Goal: Task Accomplishment & Management: Use online tool/utility

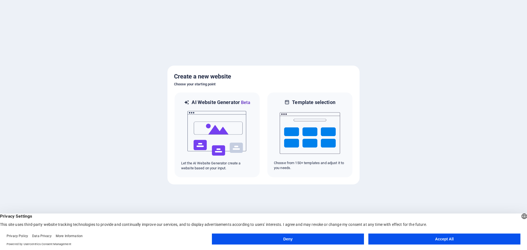
click at [441, 238] on button "Accept All" at bounding box center [445, 239] width 152 height 11
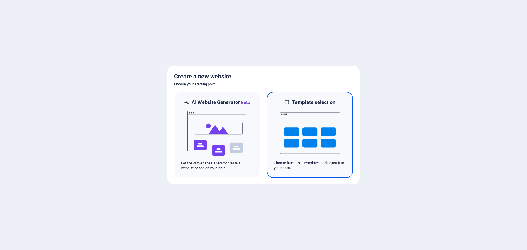
click at [301, 131] on img at bounding box center [310, 133] width 60 height 55
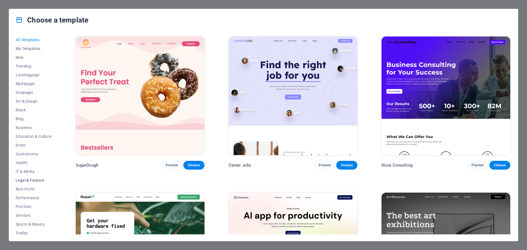
click at [31, 178] on span "Legal & Finance" at bounding box center [34, 180] width 36 height 4
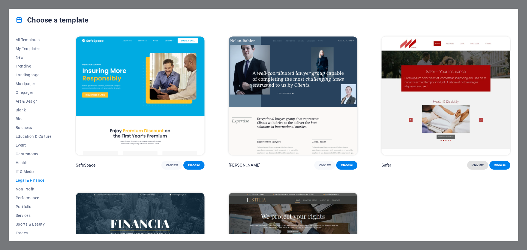
click at [482, 166] on span "Preview" at bounding box center [478, 165] width 12 height 4
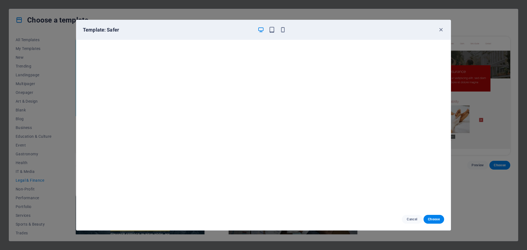
scroll to position [1, 0]
click at [441, 30] on icon "button" at bounding box center [441, 30] width 6 height 6
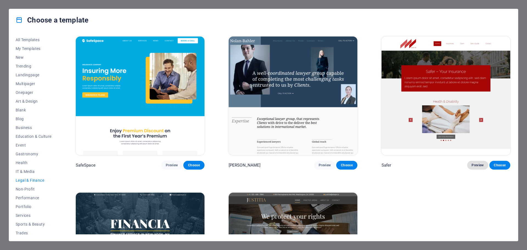
click at [474, 164] on span "Preview" at bounding box center [478, 165] width 12 height 4
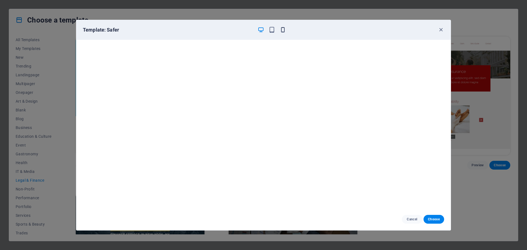
click at [284, 29] on icon "button" at bounding box center [283, 30] width 6 height 6
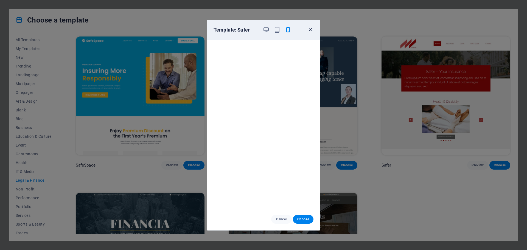
click at [312, 30] on icon "button" at bounding box center [310, 30] width 6 height 6
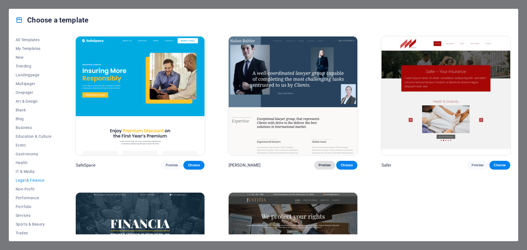
click at [321, 166] on span "Preview" at bounding box center [325, 165] width 12 height 4
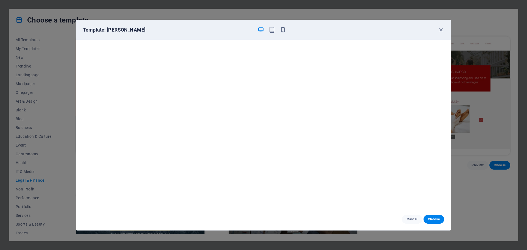
scroll to position [0, 0]
click at [285, 30] on icon "button" at bounding box center [283, 30] width 6 height 6
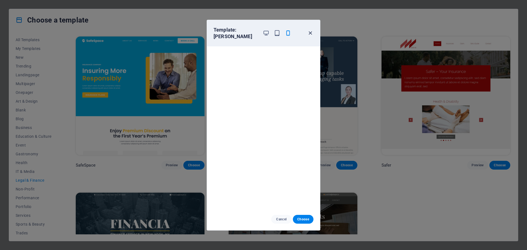
click at [312, 33] on icon "button" at bounding box center [310, 33] width 6 height 6
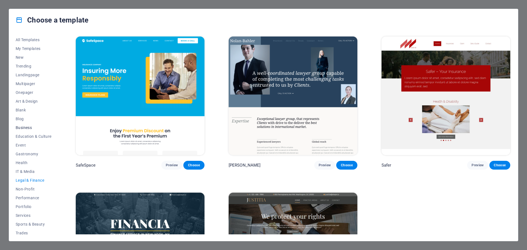
click at [26, 128] on span "Business" at bounding box center [34, 127] width 36 height 4
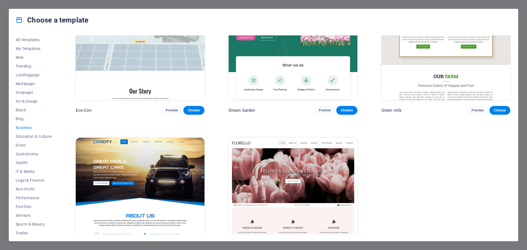
scroll to position [21, 0]
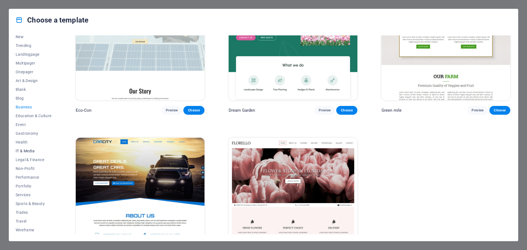
click at [27, 151] on span "IT & Media" at bounding box center [34, 151] width 36 height 4
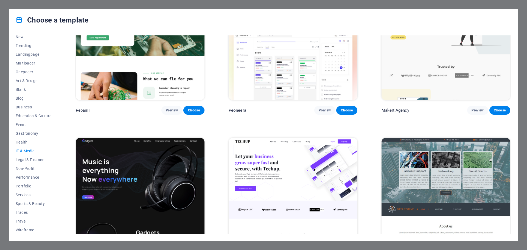
scroll to position [0, 0]
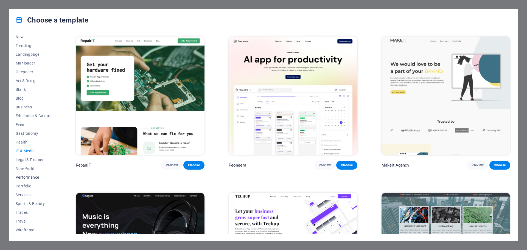
click at [30, 178] on span "Performance" at bounding box center [34, 177] width 36 height 4
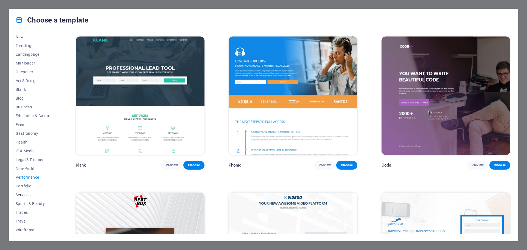
click at [27, 194] on span "Services" at bounding box center [34, 195] width 36 height 4
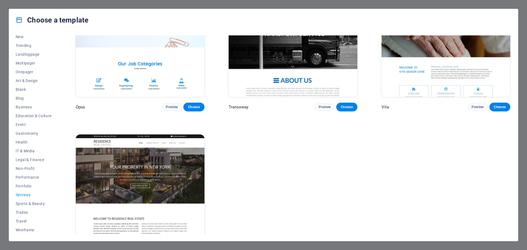
scroll to position [1025, 0]
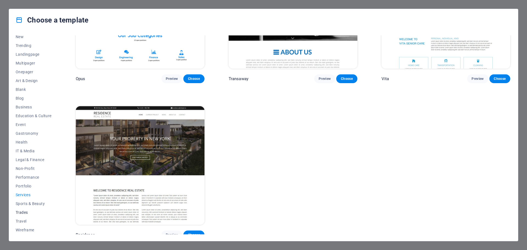
click at [26, 212] on span "Trades" at bounding box center [34, 212] width 36 height 4
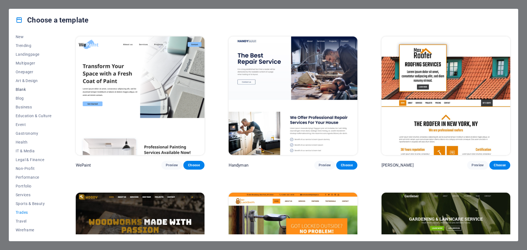
click at [22, 91] on span "Blank" at bounding box center [34, 89] width 36 height 4
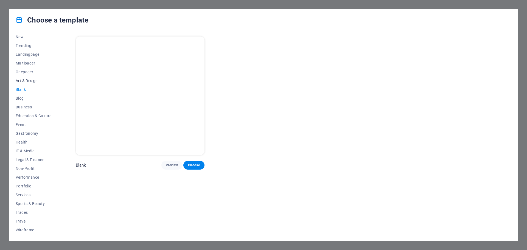
click at [29, 80] on span "Art & Design" at bounding box center [34, 81] width 36 height 4
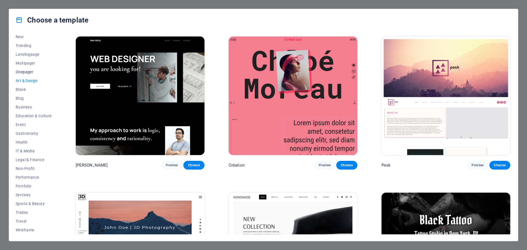
click at [25, 71] on span "Onepager" at bounding box center [34, 72] width 36 height 4
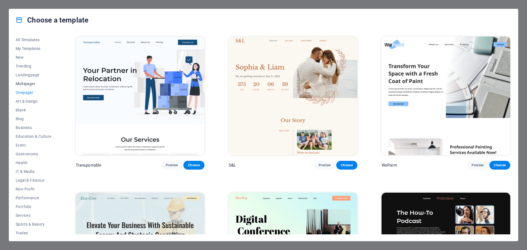
click at [26, 82] on span "Multipager" at bounding box center [34, 84] width 36 height 4
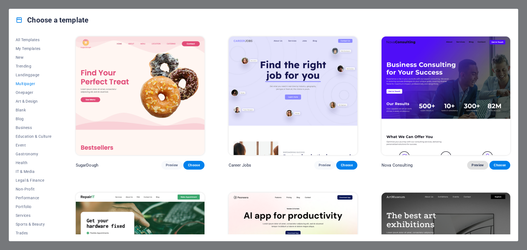
click at [473, 163] on span "Preview" at bounding box center [478, 165] width 12 height 4
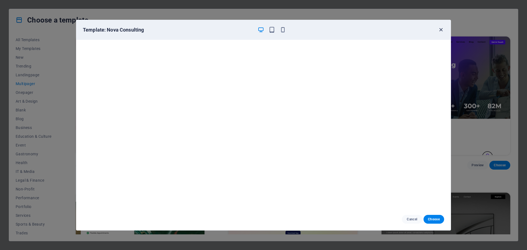
click at [441, 29] on icon "button" at bounding box center [441, 30] width 6 height 6
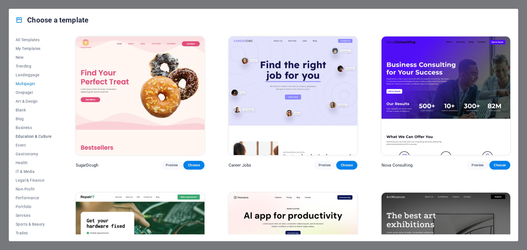
click at [23, 136] on span "Education & Culture" at bounding box center [34, 136] width 36 height 4
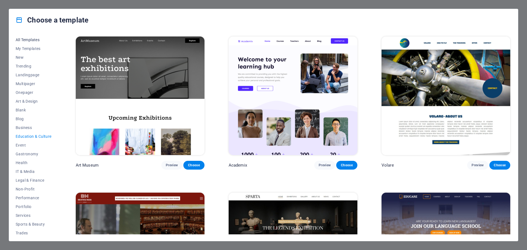
click at [34, 39] on span "All Templates" at bounding box center [34, 40] width 36 height 4
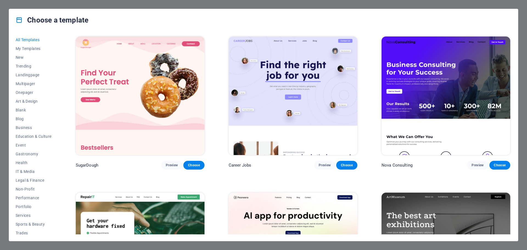
click at [522, 107] on div "Choose a template All Templates My Templates New Trending Landingpage Multipage…" at bounding box center [263, 125] width 527 height 250
click at [30, 172] on span "IT & Media" at bounding box center [34, 171] width 36 height 4
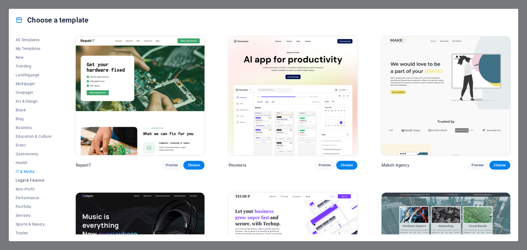
click at [34, 181] on span "Legal & Finance" at bounding box center [34, 180] width 36 height 4
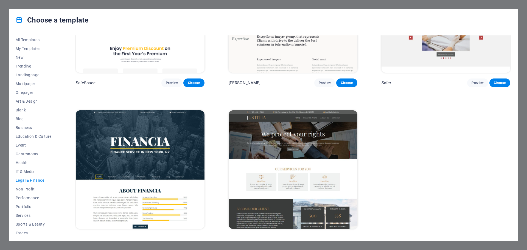
scroll to position [90, 0]
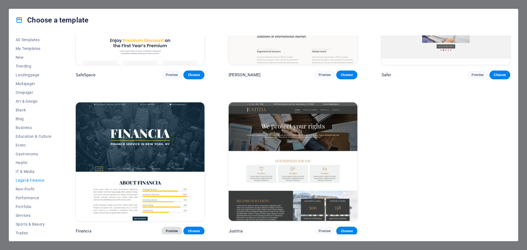
click at [174, 231] on span "Preview" at bounding box center [172, 231] width 12 height 4
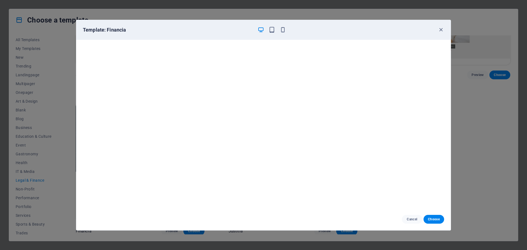
scroll to position [1, 0]
click at [440, 27] on icon "button" at bounding box center [441, 30] width 6 height 6
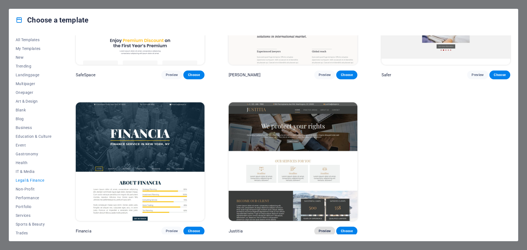
click at [326, 229] on span "Preview" at bounding box center [325, 231] width 12 height 4
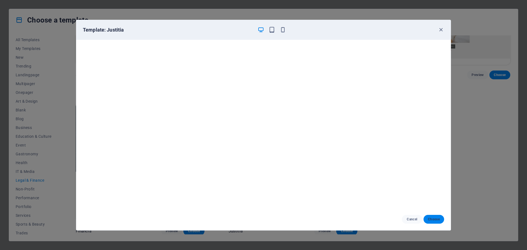
click at [435, 220] on span "Choose" at bounding box center [434, 219] width 12 height 4
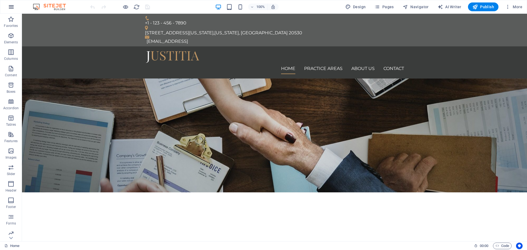
click at [15, 7] on button "button" at bounding box center [11, 6] width 13 height 13
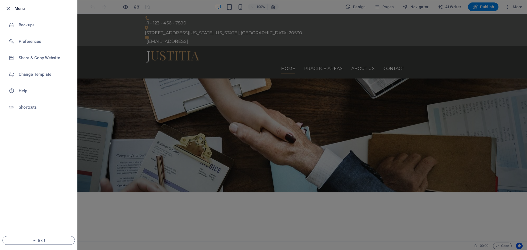
click at [8, 9] on icon "button" at bounding box center [8, 8] width 6 height 6
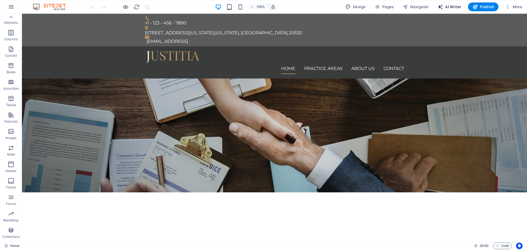
click at [445, 5] on span "AI Writer" at bounding box center [450, 6] width 24 height 5
select select "English"
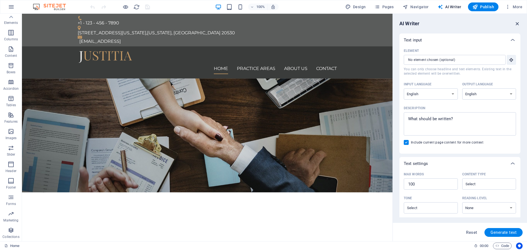
click at [517, 23] on icon "button" at bounding box center [518, 24] width 6 height 6
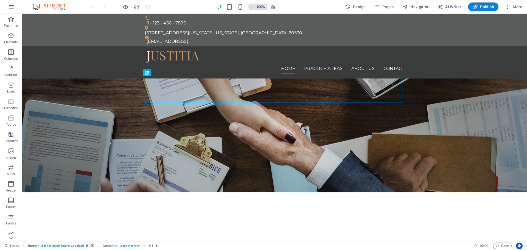
click at [254, 7] on icon "button" at bounding box center [252, 7] width 4 height 4
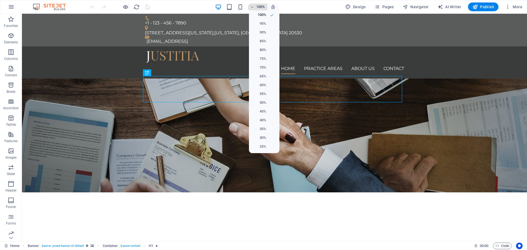
click at [254, 7] on div at bounding box center [263, 125] width 527 height 250
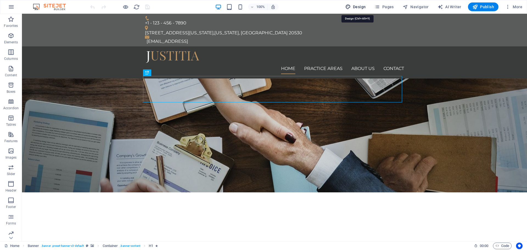
click at [356, 5] on span "Design" at bounding box center [355, 6] width 21 height 5
select select "px"
select select "400"
select select "px"
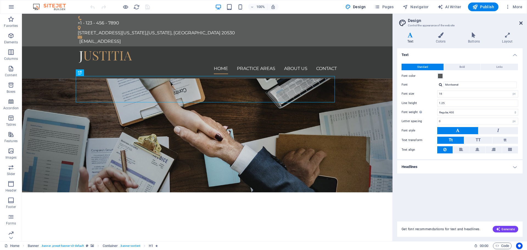
click at [520, 23] on icon at bounding box center [521, 23] width 3 height 4
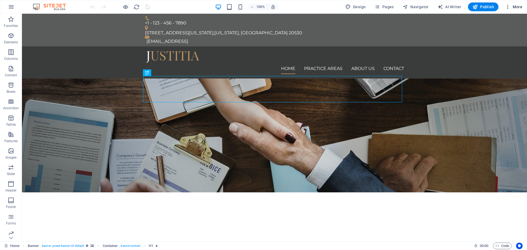
click at [517, 7] on span "More" at bounding box center [513, 6] width 17 height 5
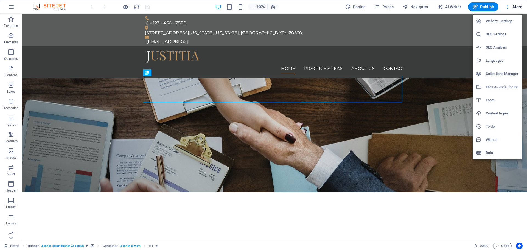
click at [517, 6] on div at bounding box center [263, 125] width 527 height 250
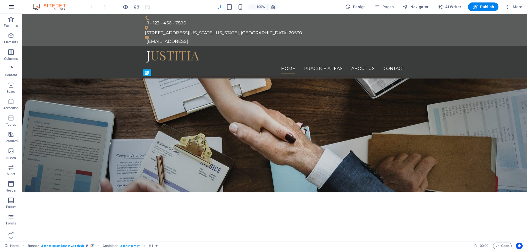
click at [9, 6] on icon "button" at bounding box center [11, 7] width 7 height 7
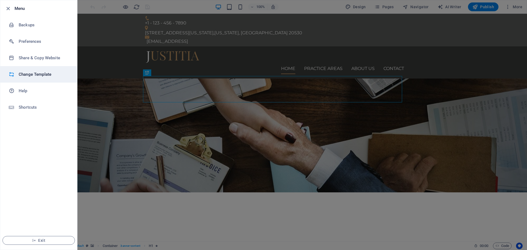
click at [39, 74] on h6 "Change Template" at bounding box center [44, 74] width 51 height 7
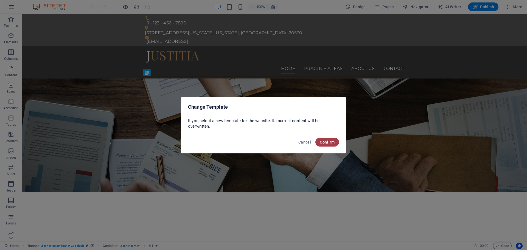
click at [326, 142] on span "Confirm" at bounding box center [327, 142] width 15 height 4
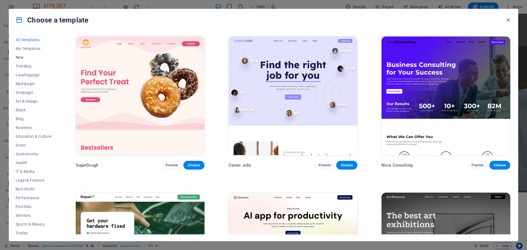
click at [18, 57] on span "New" at bounding box center [34, 57] width 36 height 4
click at [29, 76] on span "Landingpage" at bounding box center [34, 75] width 36 height 4
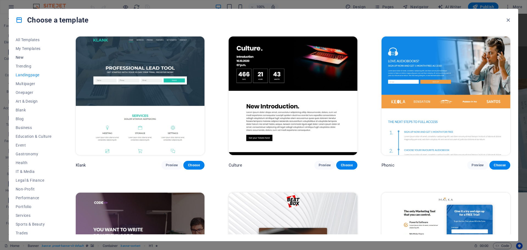
click at [20, 55] on span "New" at bounding box center [34, 57] width 36 height 4
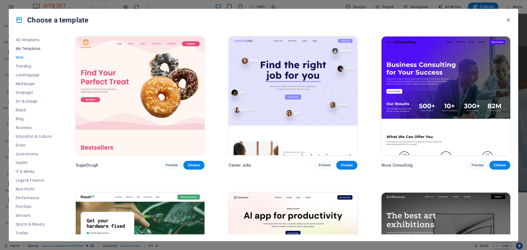
click at [27, 49] on span "My Templates" at bounding box center [34, 48] width 36 height 4
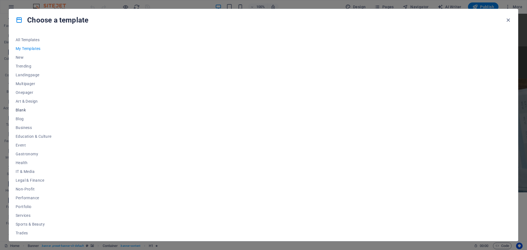
click at [23, 111] on span "Blank" at bounding box center [34, 110] width 36 height 4
click at [19, 21] on icon at bounding box center [19, 19] width 7 height 7
click at [508, 21] on icon "button" at bounding box center [508, 20] width 6 height 6
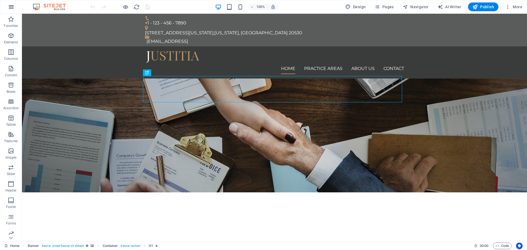
click at [11, 7] on icon "button" at bounding box center [11, 7] width 7 height 7
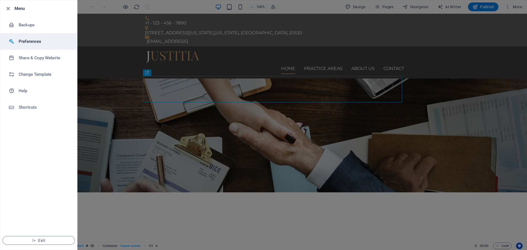
click at [30, 39] on h6 "Preferences" at bounding box center [44, 41] width 51 height 7
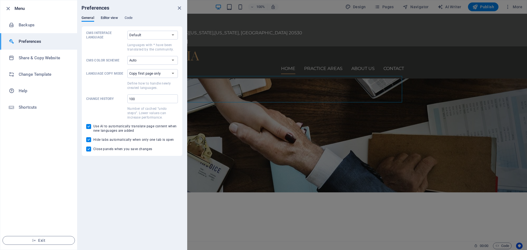
click at [111, 18] on span "Editor view" at bounding box center [109, 19] width 17 height 8
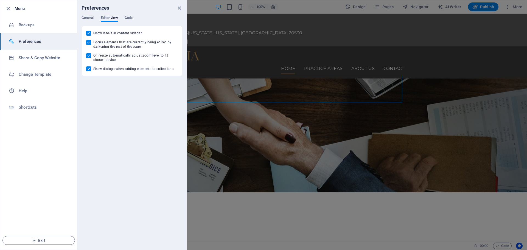
click at [128, 18] on span "Code" at bounding box center [129, 19] width 8 height 8
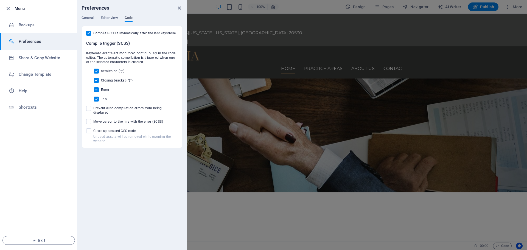
click at [179, 8] on icon "close" at bounding box center [179, 8] width 6 height 6
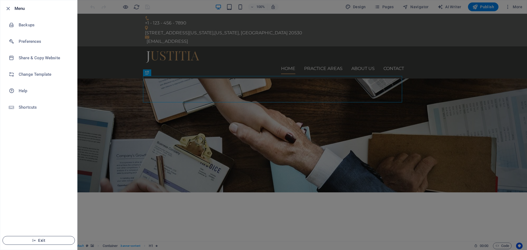
click at [47, 239] on span "Exit" at bounding box center [38, 240] width 63 height 4
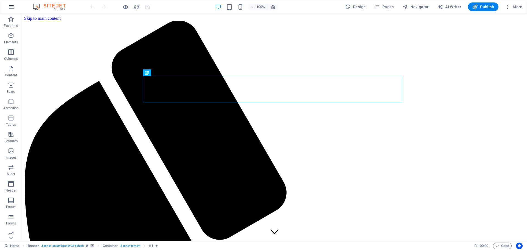
click at [10, 5] on icon "button" at bounding box center [11, 7] width 7 height 7
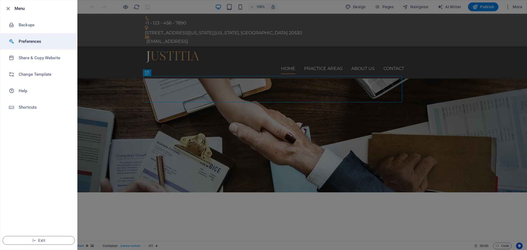
click at [29, 41] on h6 "Preferences" at bounding box center [44, 41] width 51 height 7
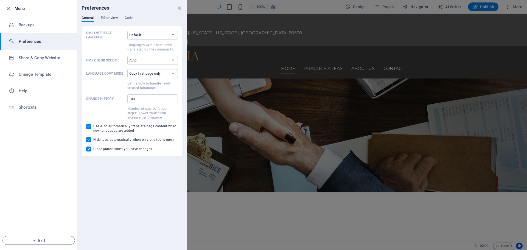
click at [29, 41] on h6 "Preferences" at bounding box center [44, 41] width 51 height 7
click at [31, 72] on h6 "Change Template" at bounding box center [44, 74] width 51 height 7
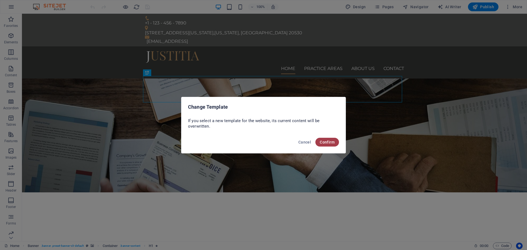
click at [329, 143] on span "Confirm" at bounding box center [327, 142] width 15 height 4
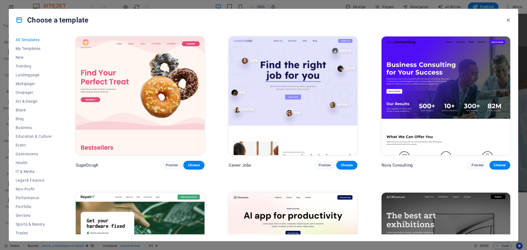
click at [20, 22] on icon at bounding box center [19, 19] width 7 height 7
click at [32, 180] on span "Legal & Finance" at bounding box center [34, 180] width 36 height 4
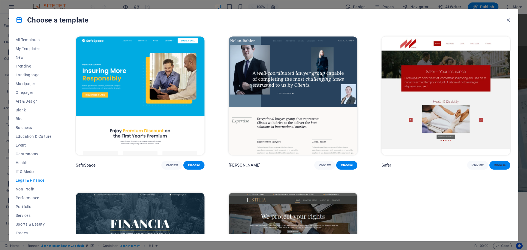
click at [498, 166] on span "Choose" at bounding box center [500, 165] width 12 height 4
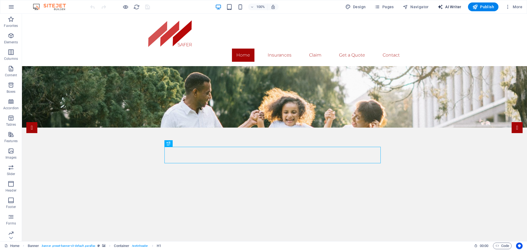
click at [451, 6] on span "AI Writer" at bounding box center [450, 6] width 24 height 5
select select "English"
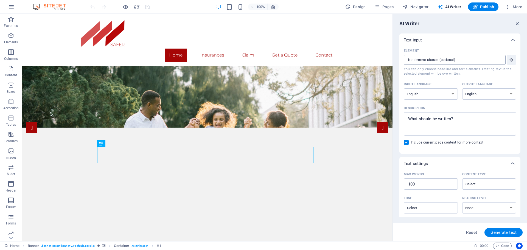
click at [492, 60] on input "Element ​ You can only choose headline and text elements. Existing text in the …" at bounding box center [453, 60] width 98 height 10
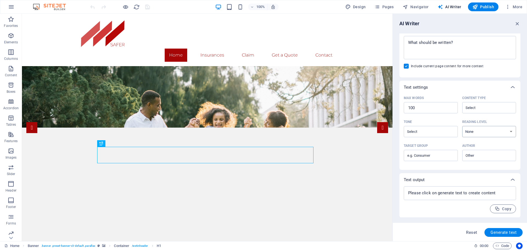
scroll to position [77, 0]
click at [515, 24] on icon "button" at bounding box center [518, 24] width 6 height 6
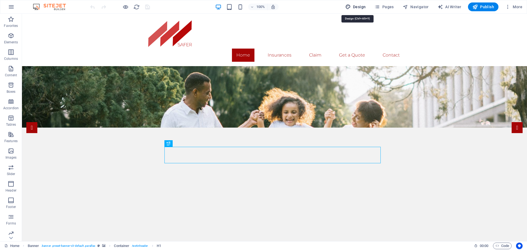
click at [362, 9] on span "Design" at bounding box center [355, 6] width 21 height 5
select select "px"
select select "300"
select select "px"
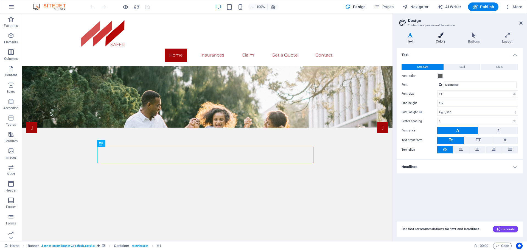
click at [442, 35] on icon at bounding box center [441, 34] width 30 height 5
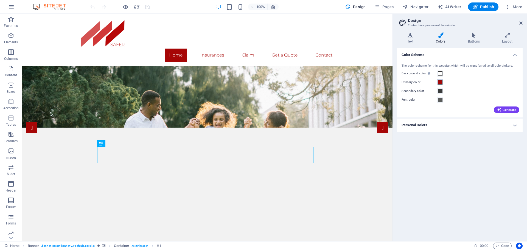
click at [440, 82] on span at bounding box center [440, 82] width 4 height 4
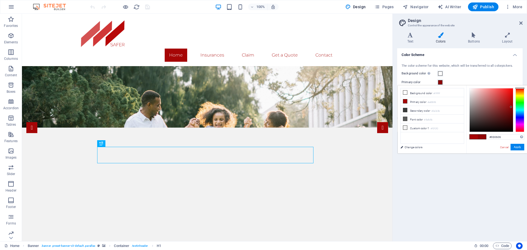
type input "#950606"
click at [511, 106] on div at bounding box center [511, 106] width 2 height 2
click at [519, 148] on button "Apply" at bounding box center [518, 147] width 14 height 7
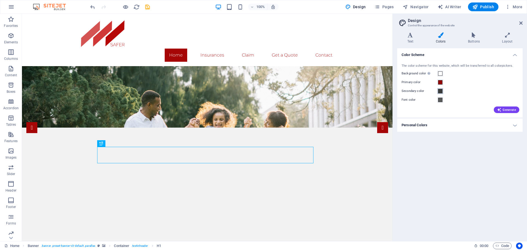
click at [441, 91] on span at bounding box center [440, 91] width 4 height 4
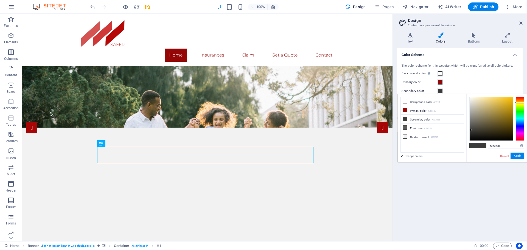
drag, startPoint x: 519, startPoint y: 115, endPoint x: 519, endPoint y: 102, distance: 12.4
click at [519, 102] on div at bounding box center [520, 102] width 9 height 1
click at [477, 100] on div at bounding box center [491, 118] width 43 height 43
type input "#efe5c6"
click at [516, 156] on button "Apply" at bounding box center [518, 156] width 14 height 7
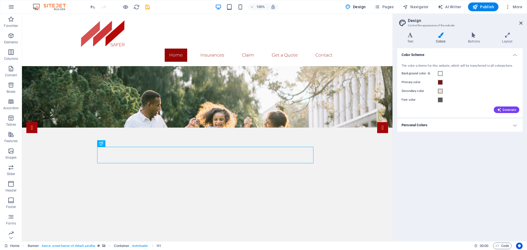
click at [465, 124] on h4 "Personal Colors" at bounding box center [459, 125] width 125 height 13
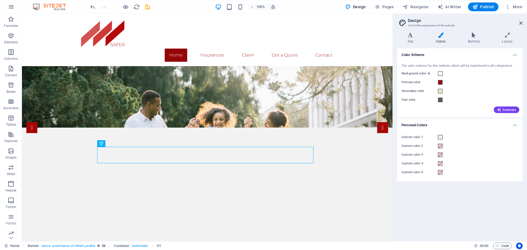
click at [465, 124] on h4 "Personal Colors" at bounding box center [459, 124] width 125 height 10
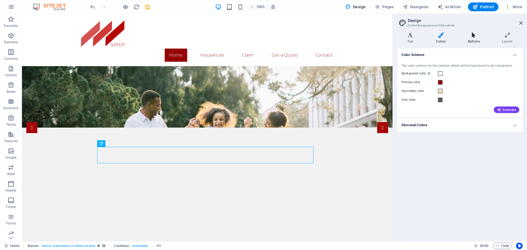
click at [476, 37] on icon at bounding box center [474, 34] width 32 height 5
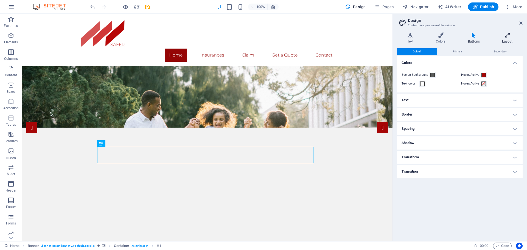
click at [510, 35] on icon at bounding box center [507, 34] width 30 height 5
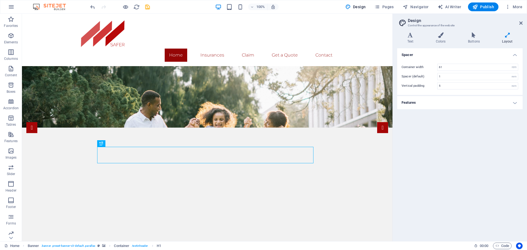
click at [486, 108] on h4 "Features" at bounding box center [459, 102] width 125 height 13
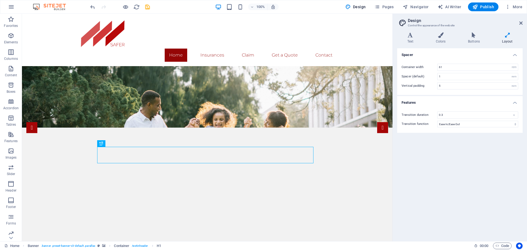
click at [490, 101] on h4 "Features" at bounding box center [459, 101] width 125 height 10
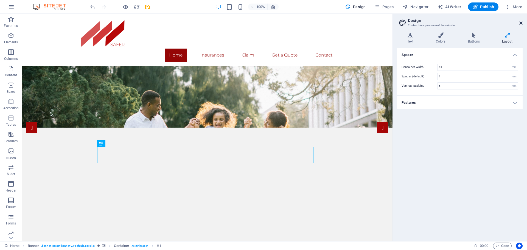
click at [521, 21] on icon at bounding box center [521, 23] width 3 height 4
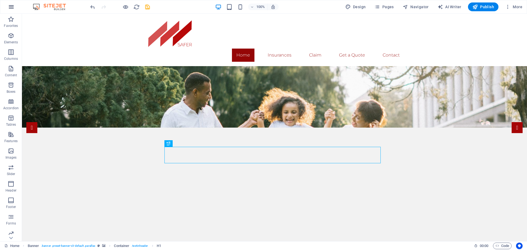
click at [9, 6] on icon "button" at bounding box center [11, 7] width 7 height 7
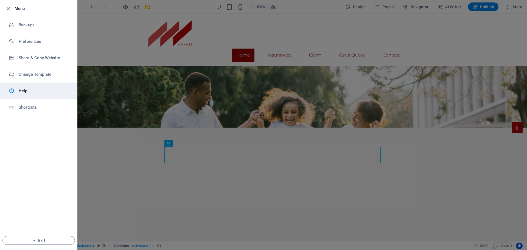
click at [28, 94] on h6 "Help" at bounding box center [44, 91] width 51 height 7
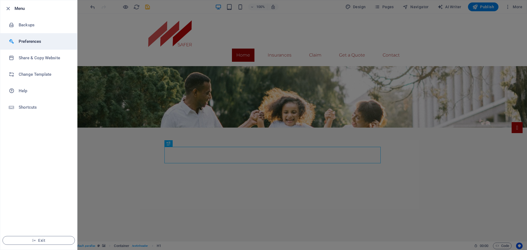
click at [42, 40] on h6 "Preferences" at bounding box center [44, 41] width 51 height 7
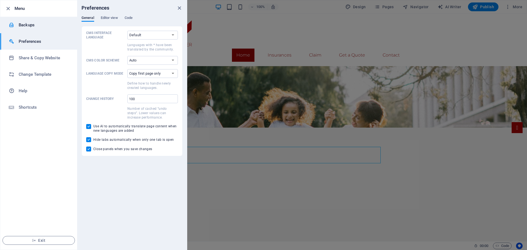
click at [36, 24] on h6 "Backups" at bounding box center [44, 25] width 51 height 7
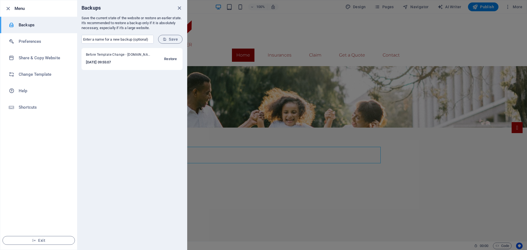
click at [171, 59] on span "Restore" at bounding box center [170, 59] width 13 height 7
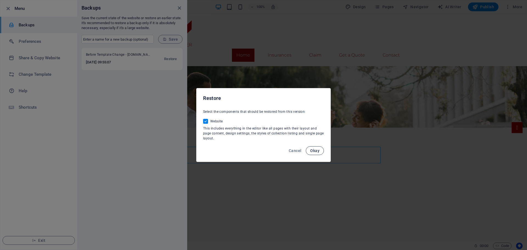
click at [317, 151] on span "Okay" at bounding box center [314, 151] width 9 height 4
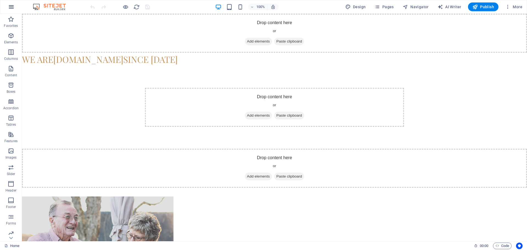
click at [8, 6] on icon "button" at bounding box center [11, 7] width 7 height 7
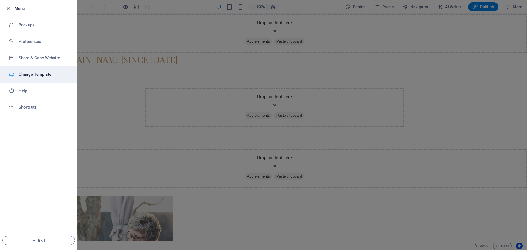
click at [41, 73] on h6 "Change Template" at bounding box center [44, 74] width 51 height 7
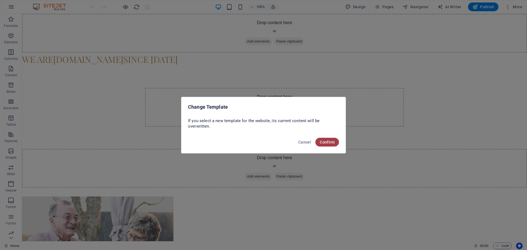
click at [327, 141] on span "Confirm" at bounding box center [327, 142] width 15 height 4
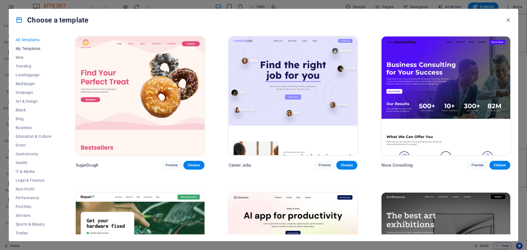
click at [33, 49] on span "My Templates" at bounding box center [34, 48] width 36 height 4
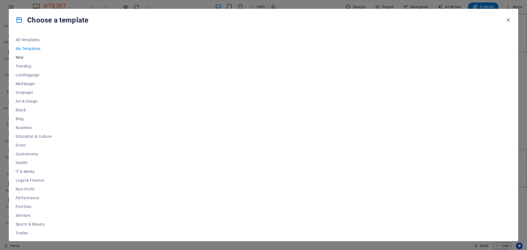
click at [21, 58] on span "New" at bounding box center [34, 57] width 36 height 4
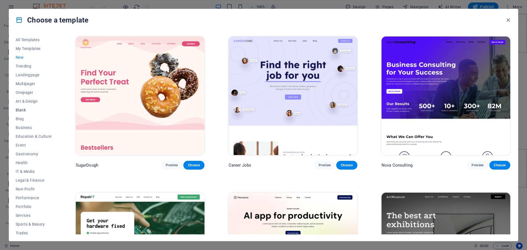
scroll to position [21, 0]
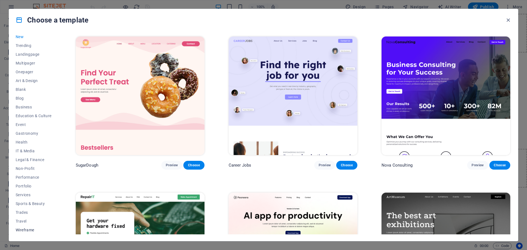
click at [27, 230] on span "Wireframe" at bounding box center [34, 230] width 36 height 4
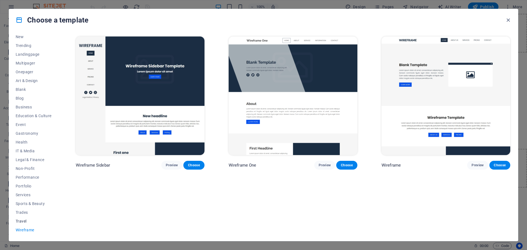
click at [19, 220] on span "Travel" at bounding box center [34, 221] width 36 height 4
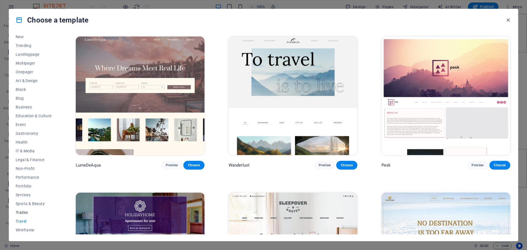
click at [23, 211] on span "Trades" at bounding box center [34, 212] width 36 height 4
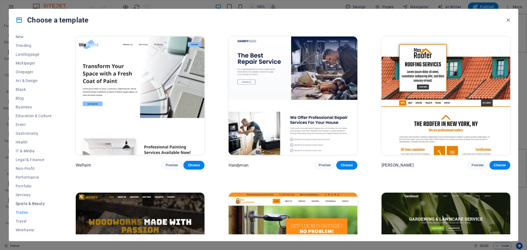
click at [29, 202] on span "Sports & Beauty" at bounding box center [34, 204] width 36 height 4
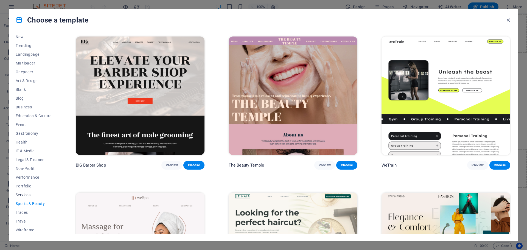
click at [26, 194] on span "Services" at bounding box center [34, 195] width 36 height 4
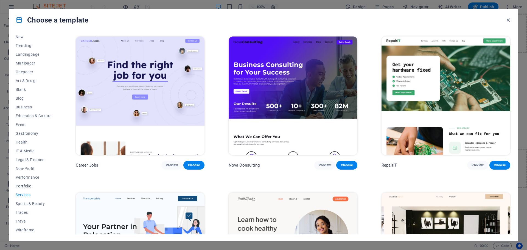
click at [24, 186] on span "Portfolio" at bounding box center [34, 186] width 36 height 4
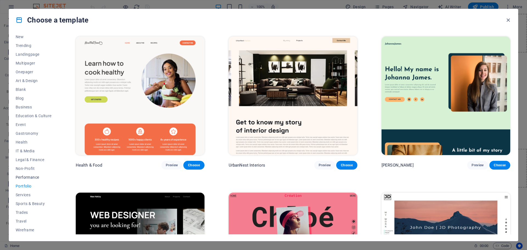
click at [32, 176] on span "Performance" at bounding box center [34, 177] width 36 height 4
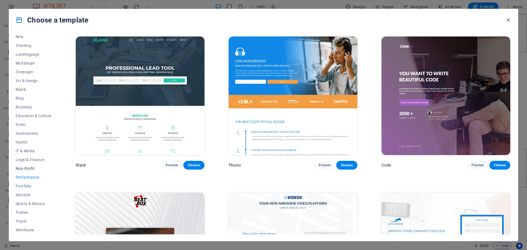
click at [30, 169] on span "Non-Profit" at bounding box center [34, 168] width 36 height 4
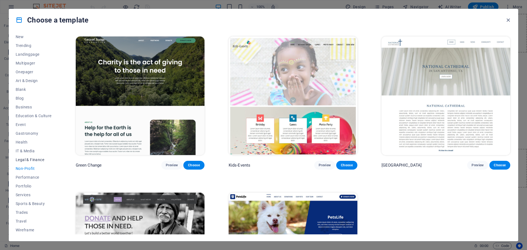
click at [36, 159] on span "Legal & Finance" at bounding box center [34, 160] width 36 height 4
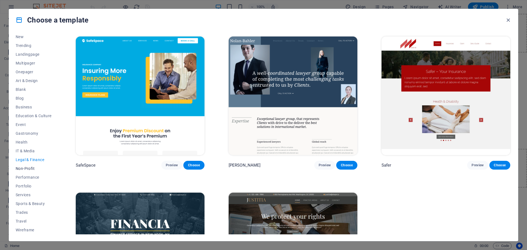
click at [28, 168] on span "Non-Profit" at bounding box center [34, 168] width 36 height 4
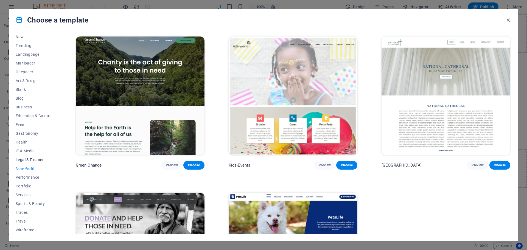
click at [34, 159] on span "Legal & Finance" at bounding box center [34, 160] width 36 height 4
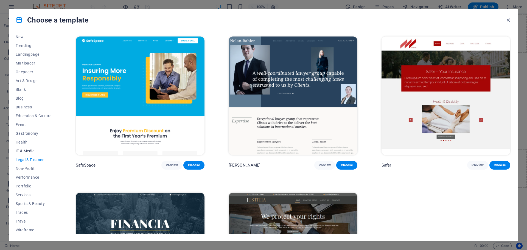
click at [32, 149] on span "IT & Media" at bounding box center [34, 151] width 36 height 4
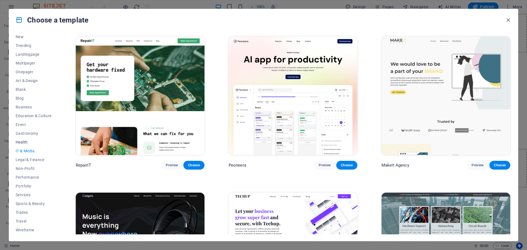
click at [21, 140] on span "Health" at bounding box center [34, 142] width 36 height 4
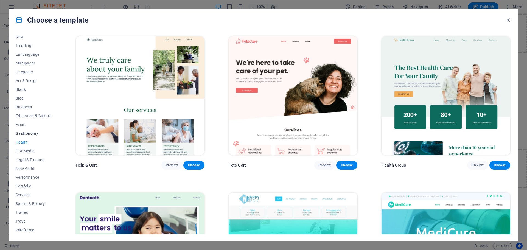
click at [30, 133] on span "Gastronomy" at bounding box center [34, 133] width 36 height 4
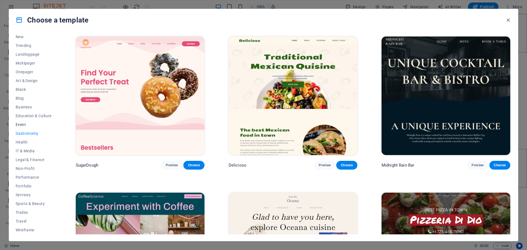
click at [22, 121] on button "Event" at bounding box center [34, 124] width 36 height 9
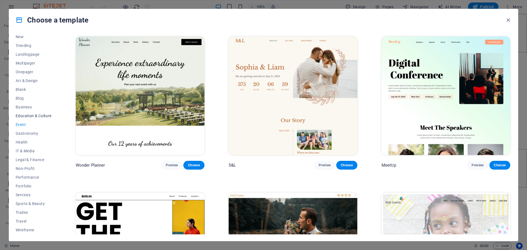
click at [32, 116] on span "Education & Culture" at bounding box center [34, 116] width 36 height 4
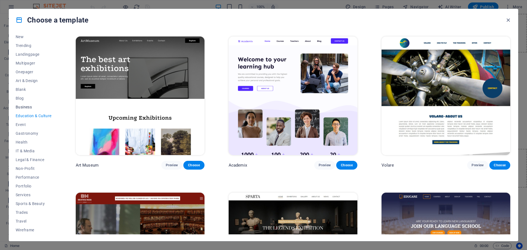
click at [24, 105] on span "Business" at bounding box center [34, 107] width 36 height 4
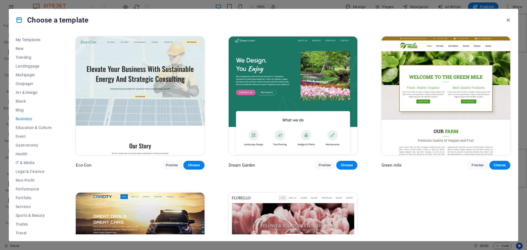
scroll to position [0, 0]
click at [19, 118] on span "Blog" at bounding box center [34, 119] width 36 height 4
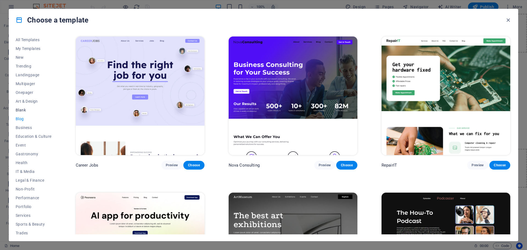
click at [21, 108] on span "Blank" at bounding box center [34, 110] width 36 height 4
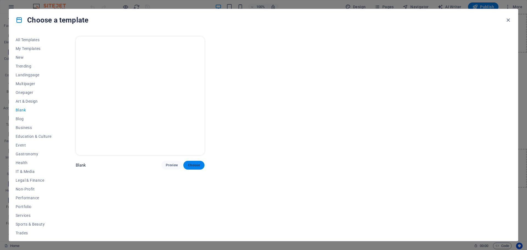
click at [195, 166] on span "Choose" at bounding box center [194, 165] width 12 height 4
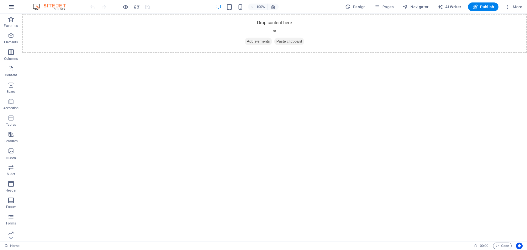
click at [13, 8] on icon "button" at bounding box center [11, 7] width 7 height 7
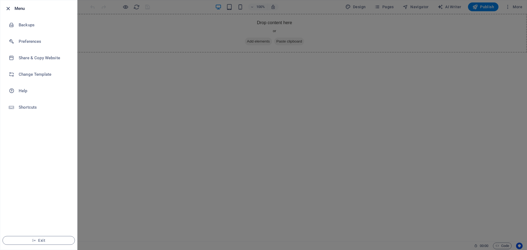
click at [5, 9] on icon "button" at bounding box center [8, 8] width 6 height 6
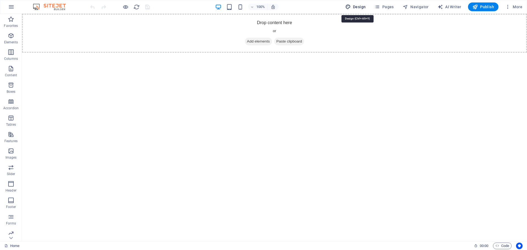
click at [361, 6] on span "Design" at bounding box center [355, 6] width 21 height 5
select select "px"
select select "400"
select select "px"
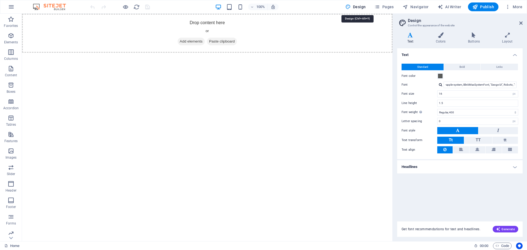
click at [361, 6] on span "Design" at bounding box center [355, 6] width 21 height 5
click at [420, 6] on span "Navigator" at bounding box center [416, 6] width 26 height 5
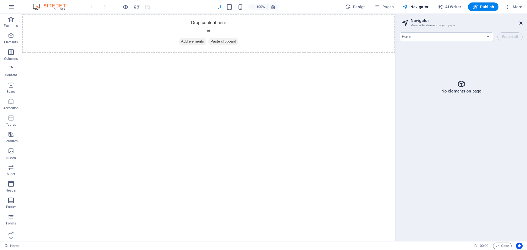
click at [520, 23] on icon at bounding box center [521, 23] width 3 height 4
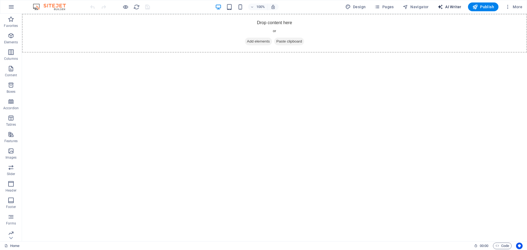
click at [449, 7] on span "AI Writer" at bounding box center [450, 6] width 24 height 5
select select "English"
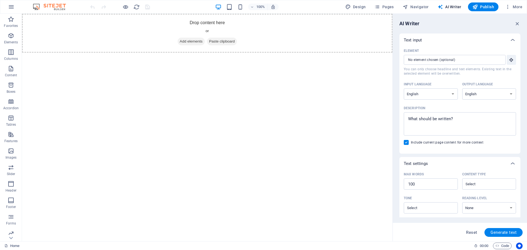
click at [422, 38] on p "Text input" at bounding box center [413, 39] width 18 height 5
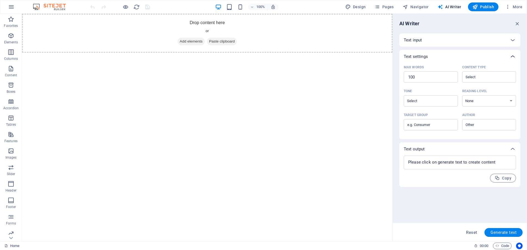
click at [515, 57] on icon at bounding box center [513, 56] width 7 height 7
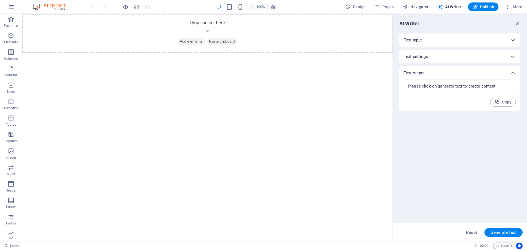
click at [512, 40] on icon at bounding box center [513, 40] width 7 height 7
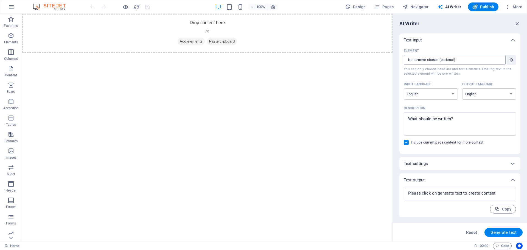
click at [448, 61] on input "Element ​ You can only choose headline and text elements. Existing text in the …" at bounding box center [453, 60] width 98 height 10
click at [464, 59] on input "Element ​ You can only choose headline and text elements. Existing text in the …" at bounding box center [453, 60] width 98 height 10
click at [434, 61] on input "Element ​ You can only choose headline and text elements. Existing text in the …" at bounding box center [453, 60] width 98 height 10
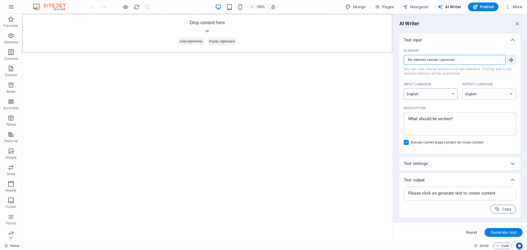
click at [430, 92] on select "Albanian Arabic Armenian Awadhi Azerbaijani Bashkir Basque Belarusian Bengali B…" at bounding box center [431, 93] width 54 height 11
type textarea "x"
click at [478, 122] on textarea "Description x ​" at bounding box center [460, 124] width 107 height 18
type textarea "w"
type textarea "x"
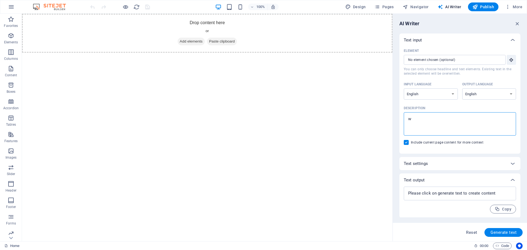
type textarea "we"
type textarea "x"
type textarea "wel"
type textarea "x"
type textarea "welc"
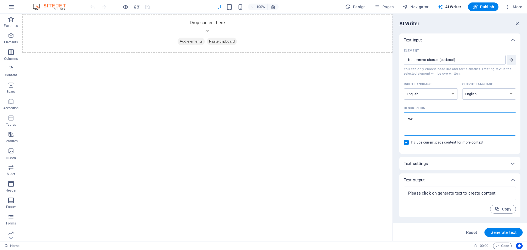
type textarea "x"
type textarea "welco"
type textarea "x"
type textarea "welcom"
type textarea "x"
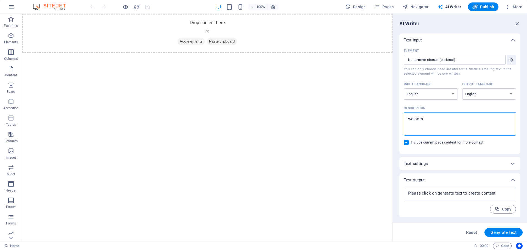
type textarea "welcome"
type textarea "x"
type textarea "welcome"
type textarea "x"
type textarea "welcome p"
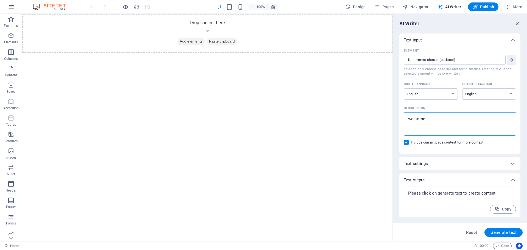
type textarea "x"
type textarea "welcome pe"
type textarea "x"
type textarea "welcome peo"
type textarea "x"
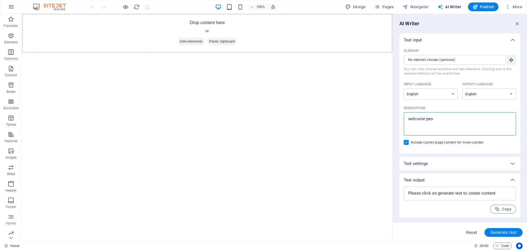
type textarea "welcome peop"
type textarea "x"
type textarea "welcome peopl"
type textarea "x"
type textarea "welcome people"
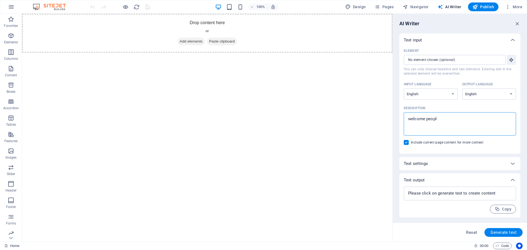
type textarea "x"
type textarea "welcome people"
type textarea "x"
type textarea "welcome people t"
type textarea "x"
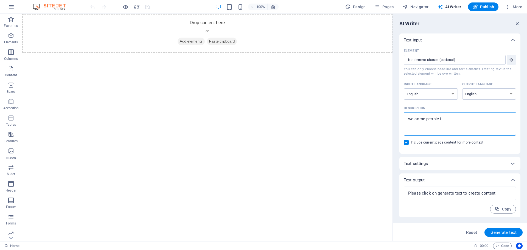
type textarea "welcome people to"
type textarea "x"
type textarea "welcome people to"
type textarea "x"
type textarea "welcome people to t"
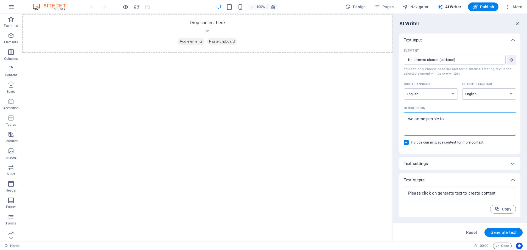
type textarea "x"
type textarea "welcome people to th"
type textarea "x"
type textarea "welcome people to the"
type textarea "x"
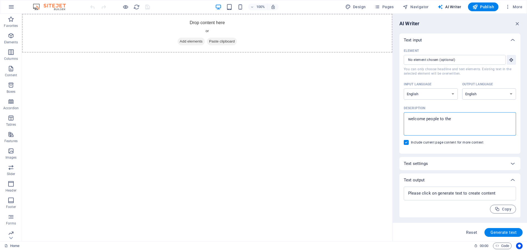
type textarea "welcome people to the"
type textarea "x"
type textarea "welcome people to the p"
type textarea "x"
type textarea "welcome people to the pa"
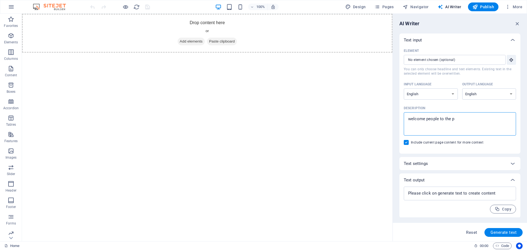
type textarea "x"
type textarea "welcome people to the pag"
type textarea "x"
type textarea "welcome people to the page"
type textarea "x"
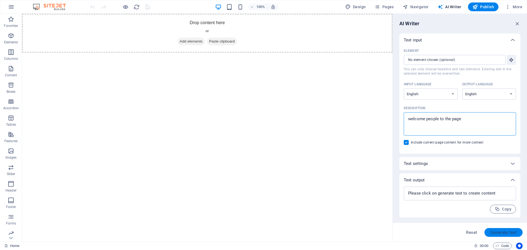
type textarea "welcome people to the page"
click at [502, 231] on span "Generate text" at bounding box center [504, 232] width 26 height 4
type textarea "x"
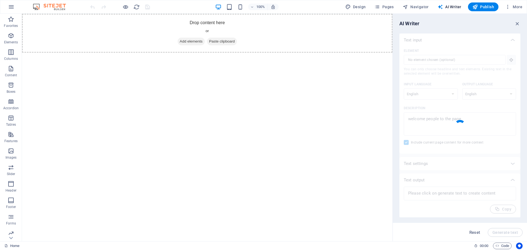
type textarea "x"
type textarea "Welcome to our page! We're thrilled to have you here and excited to share our o…"
type textarea "x"
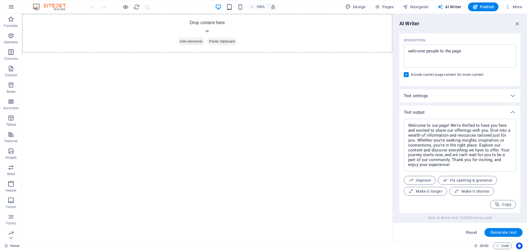
scroll to position [68, 0]
click at [506, 204] on span "Copy" at bounding box center [503, 204] width 17 height 5
type textarea "x"
click at [271, 53] on html "Skip to main content Drop content here or Add elements Paste clipboard" at bounding box center [207, 33] width 371 height 39
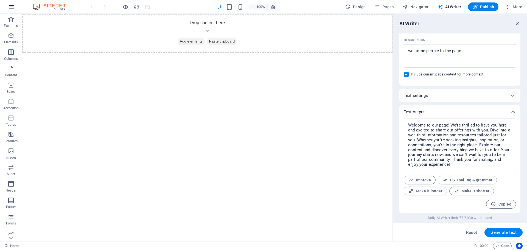
click at [13, 6] on icon "button" at bounding box center [11, 7] width 7 height 7
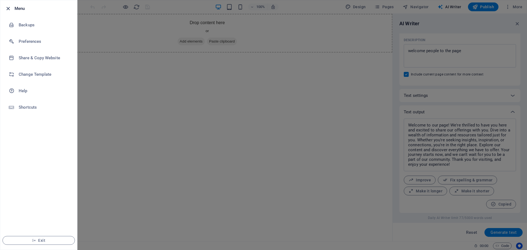
click at [8, 10] on icon "button" at bounding box center [8, 8] width 6 height 6
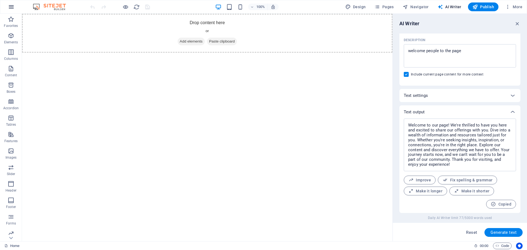
click at [11, 8] on icon "button" at bounding box center [11, 7] width 7 height 7
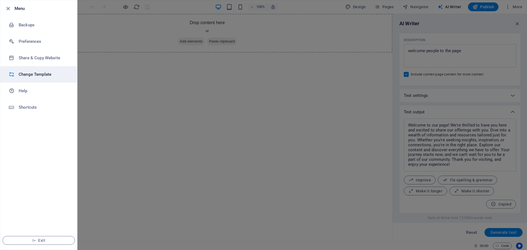
click at [35, 76] on h6 "Change Template" at bounding box center [44, 74] width 51 height 7
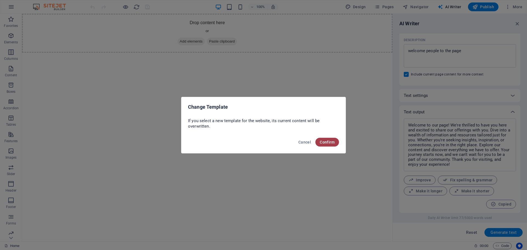
click at [329, 141] on span "Confirm" at bounding box center [327, 142] width 15 height 4
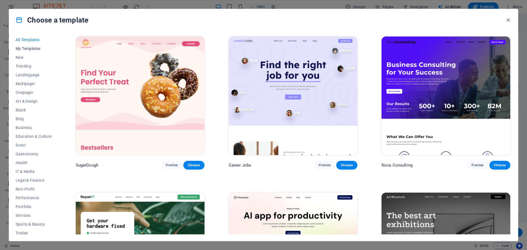
click at [31, 47] on span "My Templates" at bounding box center [34, 48] width 36 height 4
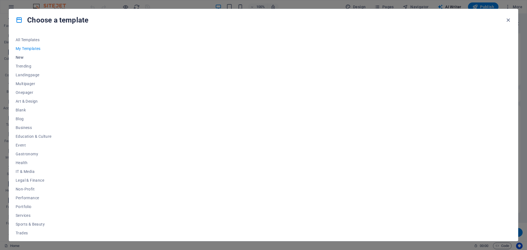
click at [21, 57] on span "New" at bounding box center [34, 57] width 36 height 4
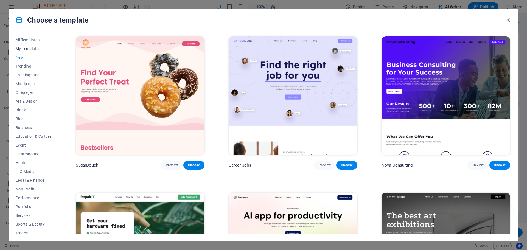
click at [32, 48] on span "My Templates" at bounding box center [34, 48] width 36 height 4
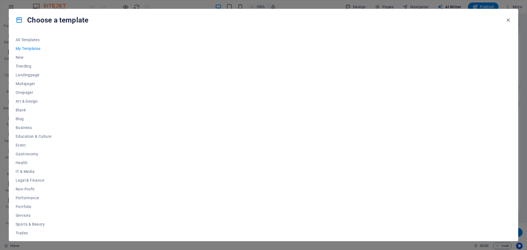
click at [155, 78] on div at bounding box center [293, 134] width 437 height 199
click at [27, 64] on span "Trending" at bounding box center [34, 66] width 36 height 4
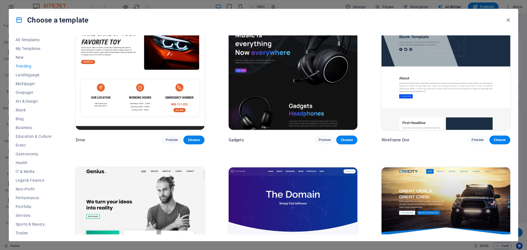
scroll to position [632, 0]
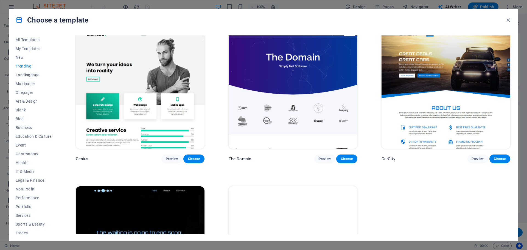
click at [33, 74] on span "Landingpage" at bounding box center [34, 75] width 36 height 4
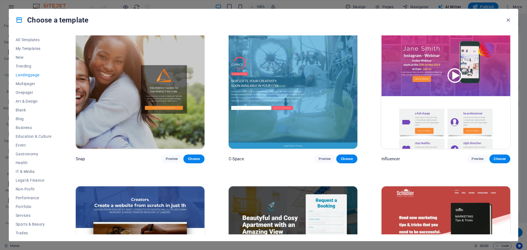
scroll to position [1099, 0]
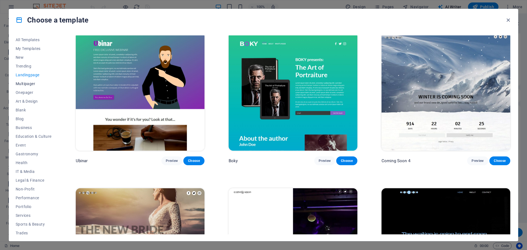
click at [29, 83] on span "Multipager" at bounding box center [34, 84] width 36 height 4
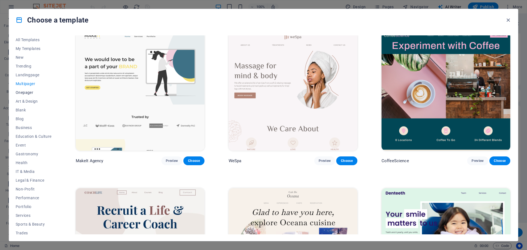
click at [30, 92] on span "Onepager" at bounding box center [34, 92] width 36 height 4
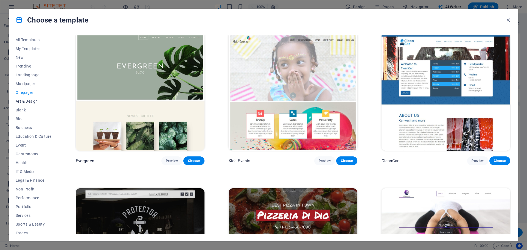
click at [30, 100] on span "Art & Design" at bounding box center [34, 101] width 36 height 4
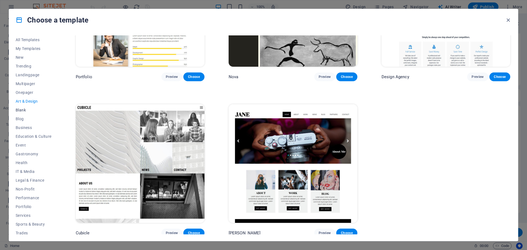
click at [20, 109] on span "Blank" at bounding box center [34, 110] width 36 height 4
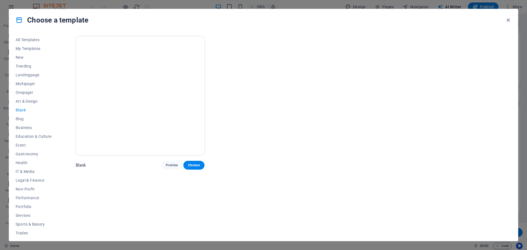
scroll to position [0, 0]
click at [19, 118] on span "Blog" at bounding box center [34, 119] width 36 height 4
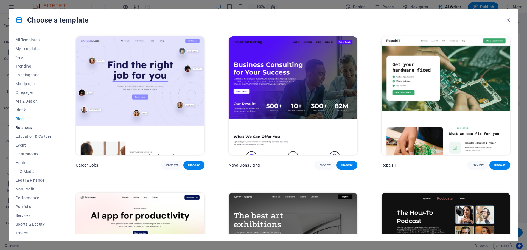
click at [23, 127] on span "Business" at bounding box center [34, 127] width 36 height 4
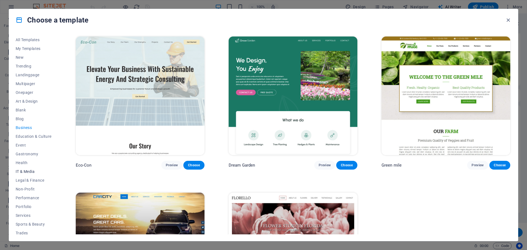
click at [23, 170] on span "IT & Media" at bounding box center [34, 171] width 36 height 4
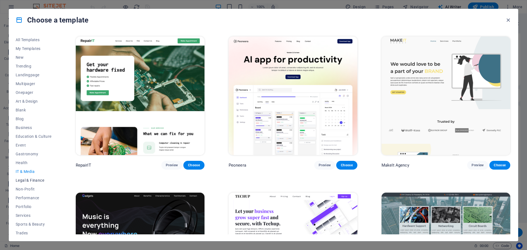
click at [31, 179] on span "Legal & Finance" at bounding box center [34, 180] width 36 height 4
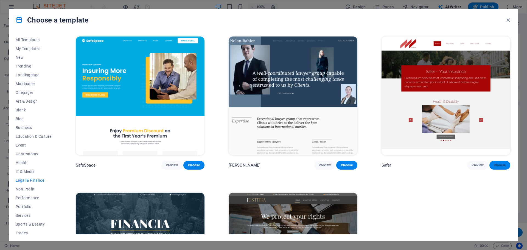
click at [496, 164] on span "Choose" at bounding box center [500, 165] width 12 height 4
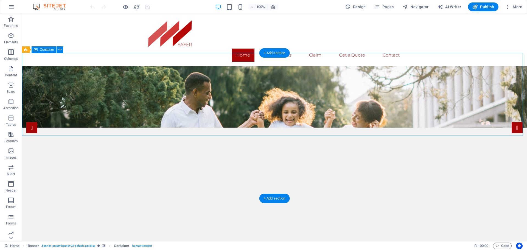
click at [449, 5] on span "AI Writer" at bounding box center [450, 6] width 24 height 5
select select "English"
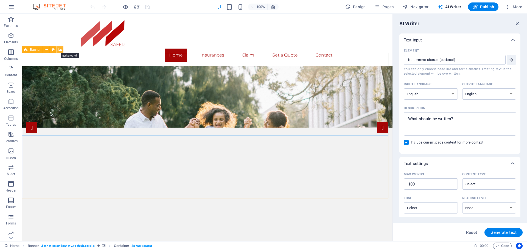
click at [59, 50] on icon at bounding box center [60, 50] width 4 height 6
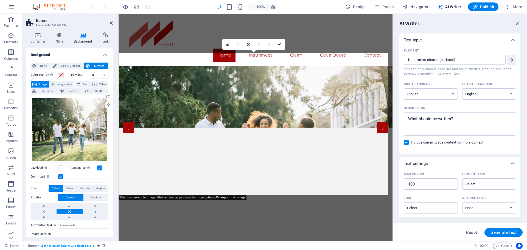
click at [41, 83] on span "Image" at bounding box center [42, 84] width 9 height 7
click at [42, 64] on span "None" at bounding box center [43, 66] width 12 height 7
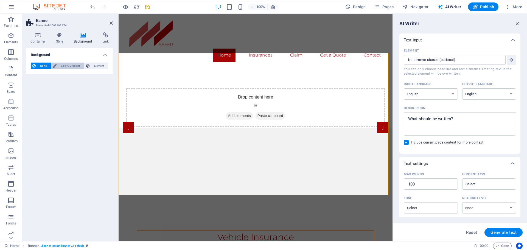
click at [68, 65] on span "Color / Gradient" at bounding box center [70, 66] width 24 height 7
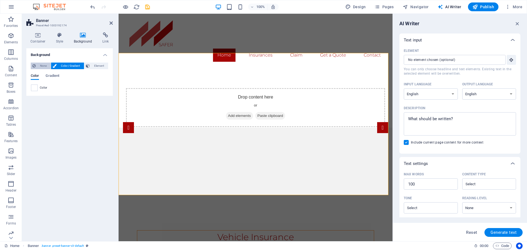
click at [38, 66] on span "None" at bounding box center [43, 66] width 12 height 7
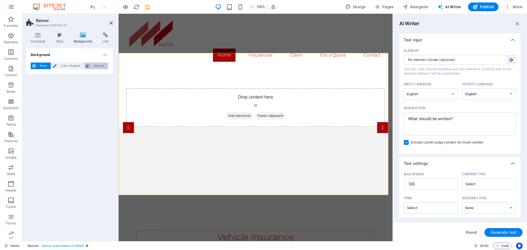
click at [100, 67] on span "Element" at bounding box center [98, 66] width 15 height 7
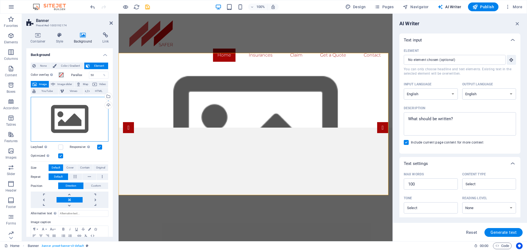
click at [85, 113] on div "Drag files here, click to choose files or select files from Files or our free s…" at bounding box center [70, 119] width 78 height 45
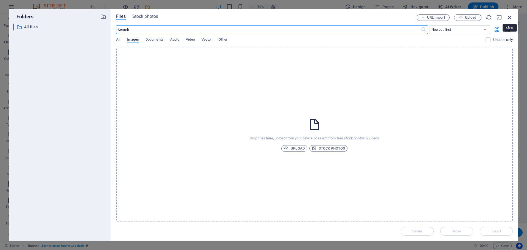
click at [510, 16] on icon "button" at bounding box center [510, 17] width 6 height 6
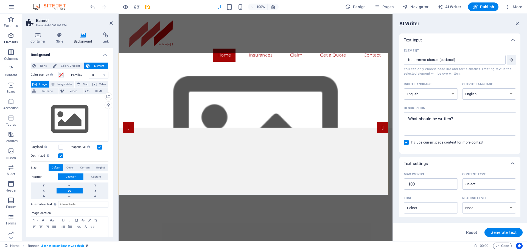
click at [8, 38] on icon "button" at bounding box center [11, 35] width 7 height 7
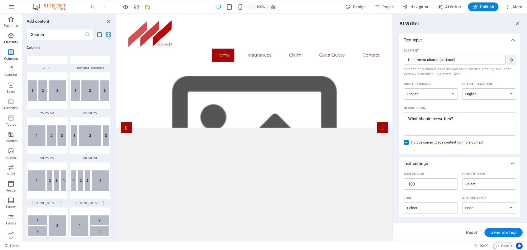
click at [11, 36] on icon "button" at bounding box center [11, 35] width 7 height 7
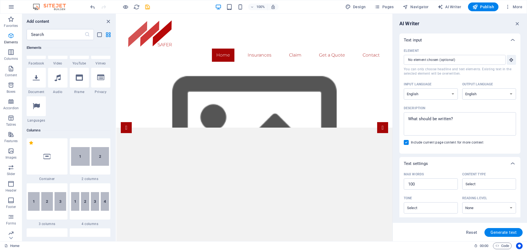
scroll to position [58, 0]
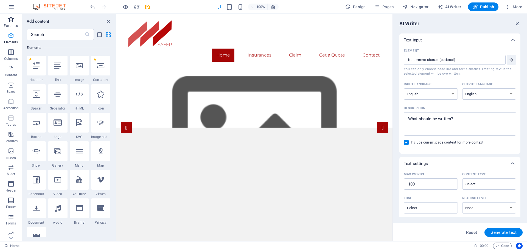
click at [13, 24] on p "Favorites" at bounding box center [11, 26] width 14 height 4
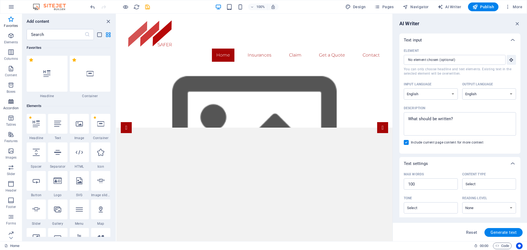
scroll to position [0, 0]
click at [11, 139] on p "Features" at bounding box center [10, 141] width 13 height 4
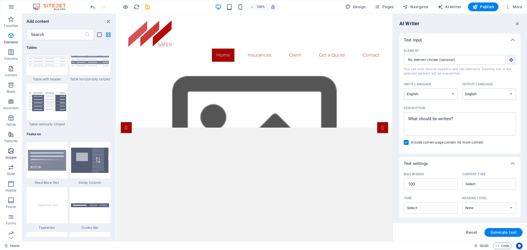
click at [9, 150] on icon "button" at bounding box center [11, 151] width 7 height 7
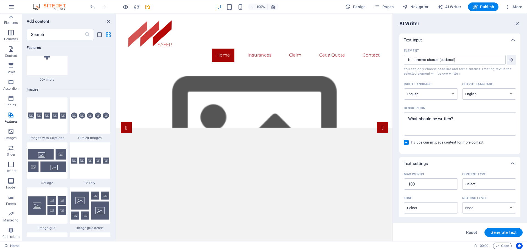
scroll to position [2702, 0]
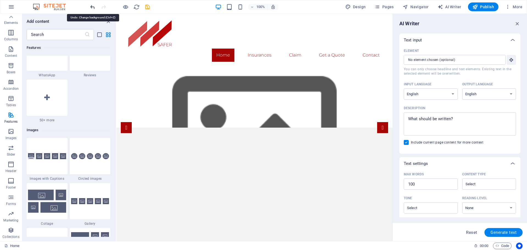
click at [90, 5] on icon "undo" at bounding box center [93, 7] width 6 height 6
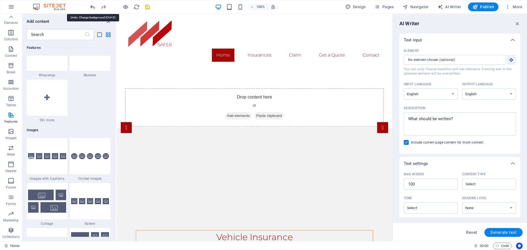
click at [92, 6] on icon "undo" at bounding box center [93, 7] width 6 height 6
click at [93, 7] on icon "undo" at bounding box center [93, 7] width 6 height 6
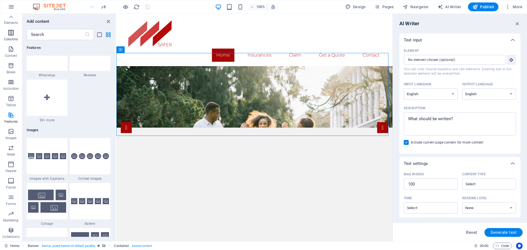
scroll to position [0, 0]
click at [11, 6] on icon "button" at bounding box center [11, 7] width 7 height 7
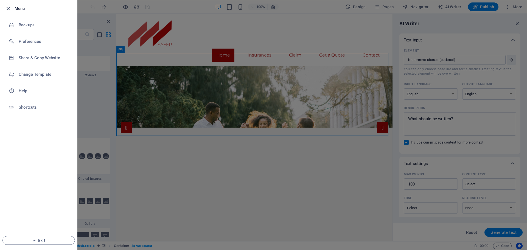
click at [9, 9] on icon "button" at bounding box center [8, 8] width 6 height 6
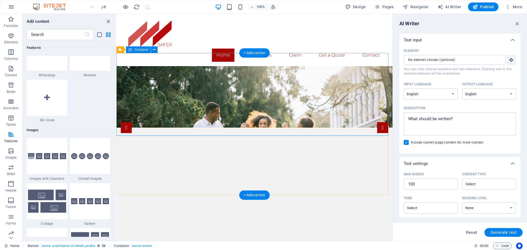
click at [519, 23] on icon "button" at bounding box center [518, 24] width 6 height 6
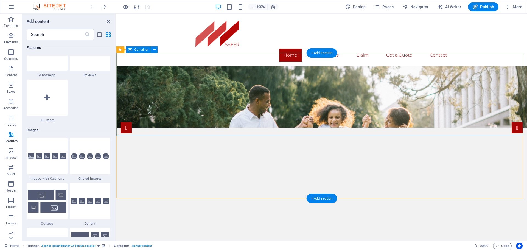
click at [359, 8] on span "Design" at bounding box center [355, 6] width 21 height 5
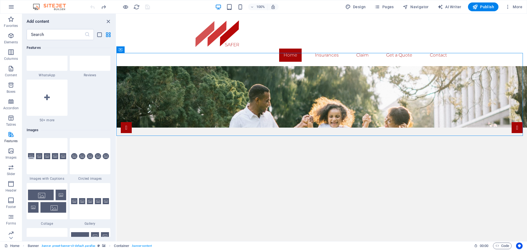
select select "px"
select select "300"
select select "px"
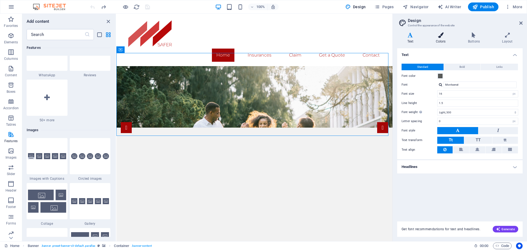
click at [445, 37] on icon at bounding box center [441, 34] width 30 height 5
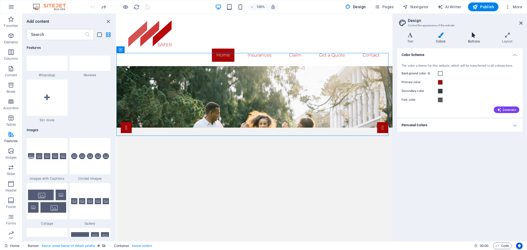
click at [467, 38] on h4 "Buttons" at bounding box center [475, 38] width 34 height 12
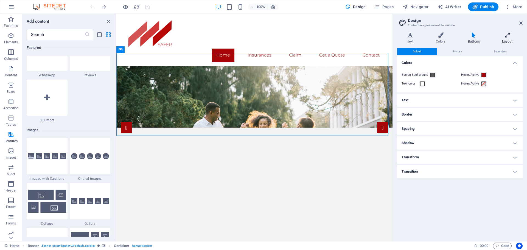
click at [510, 36] on icon at bounding box center [507, 34] width 30 height 5
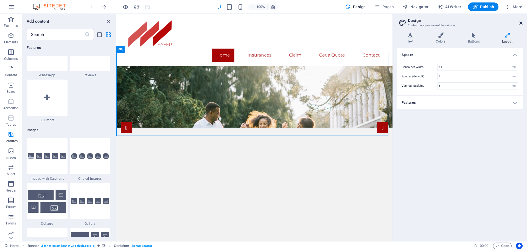
drag, startPoint x: 520, startPoint y: 22, endPoint x: 401, endPoint y: 0, distance: 121.0
click at [520, 22] on icon at bounding box center [521, 23] width 3 height 4
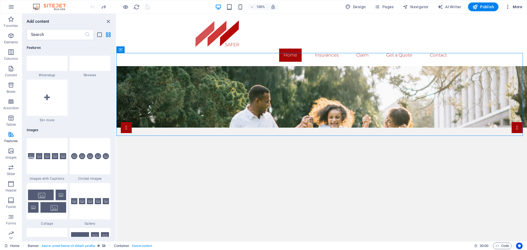
click at [517, 4] on span "More" at bounding box center [513, 6] width 17 height 5
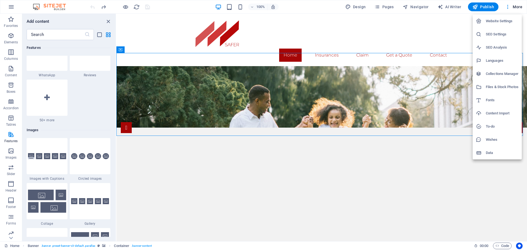
click at [517, 5] on div at bounding box center [263, 125] width 527 height 250
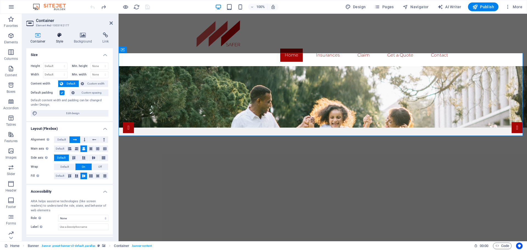
click at [61, 32] on icon at bounding box center [60, 34] width 16 height 5
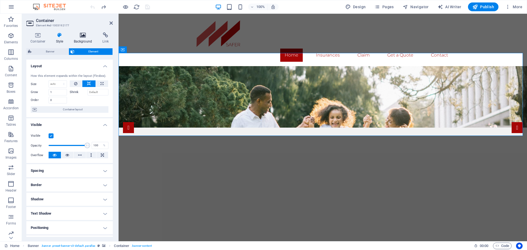
click at [79, 37] on icon at bounding box center [83, 34] width 27 height 5
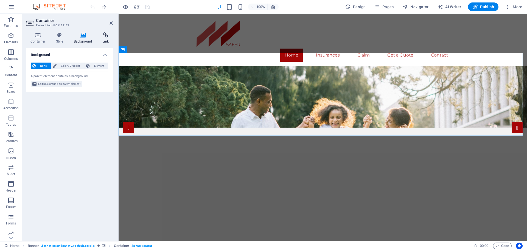
click at [106, 34] on icon at bounding box center [105, 34] width 15 height 5
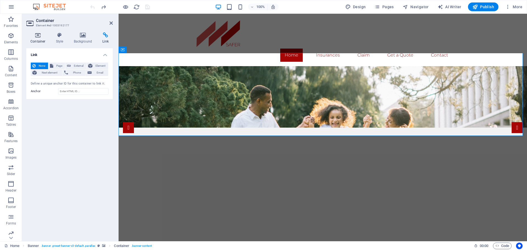
click at [39, 35] on icon at bounding box center [37, 34] width 23 height 5
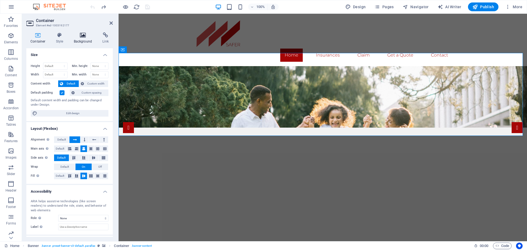
click at [87, 37] on icon at bounding box center [83, 34] width 27 height 5
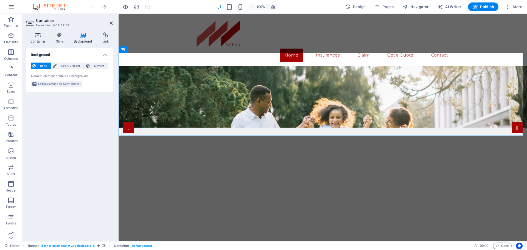
click at [40, 36] on icon at bounding box center [37, 34] width 23 height 5
